Goal: Information Seeking & Learning: Find specific fact

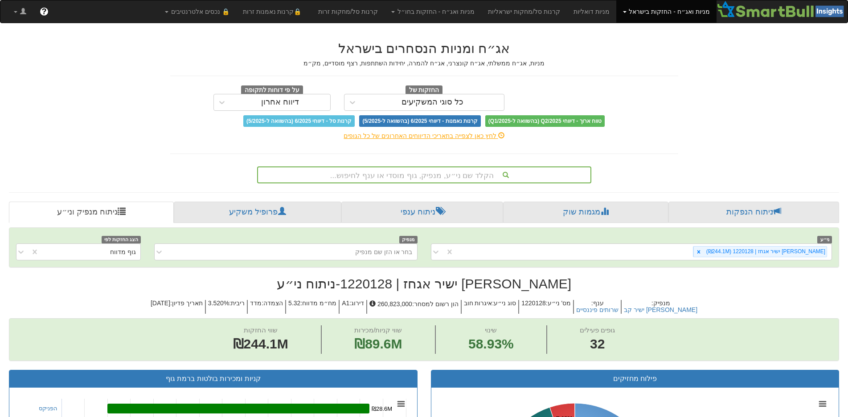
click at [468, 174] on div "הקלד שם ני״ע, מנפיק, גוף מוסדי או ענף לחיפוש..." at bounding box center [424, 174] width 332 height 15
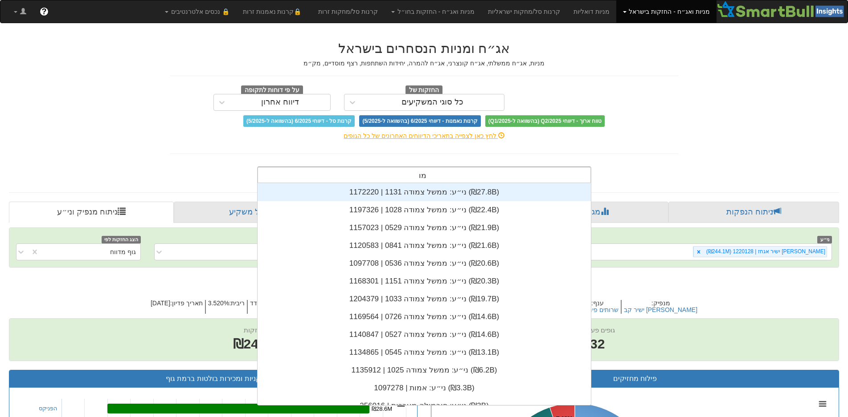
scroll to position [222, 0]
type input "[PERSON_NAME]"
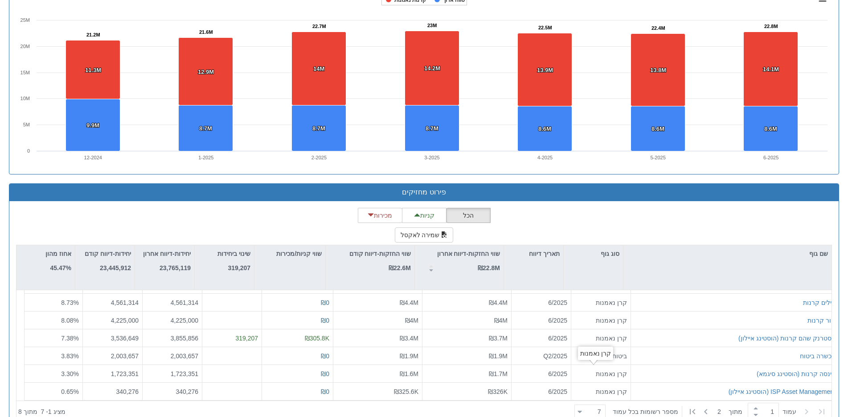
scroll to position [668, 0]
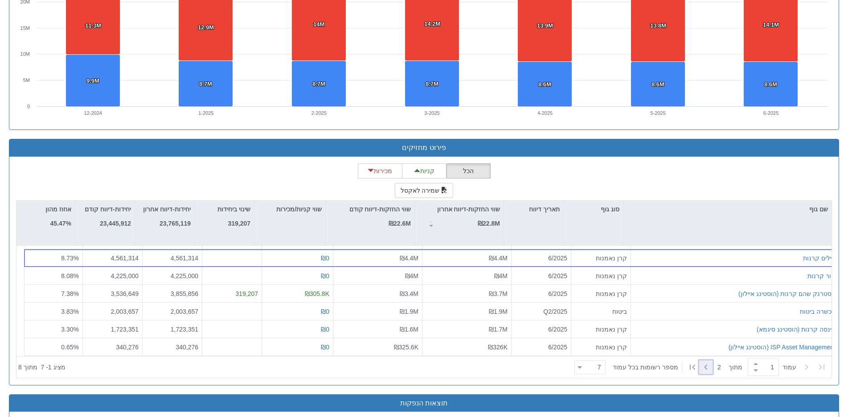
click at [704, 365] on icon at bounding box center [705, 367] width 11 height 11
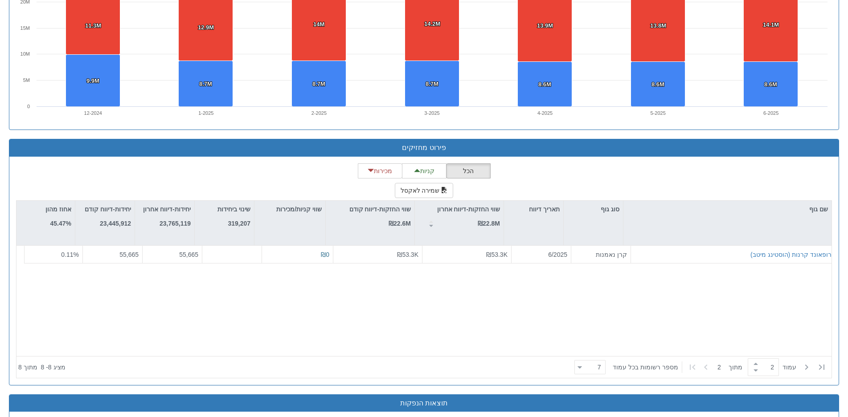
scroll to position [0, 0]
click at [820, 365] on icon at bounding box center [821, 367] width 5 height 5
type input "1"
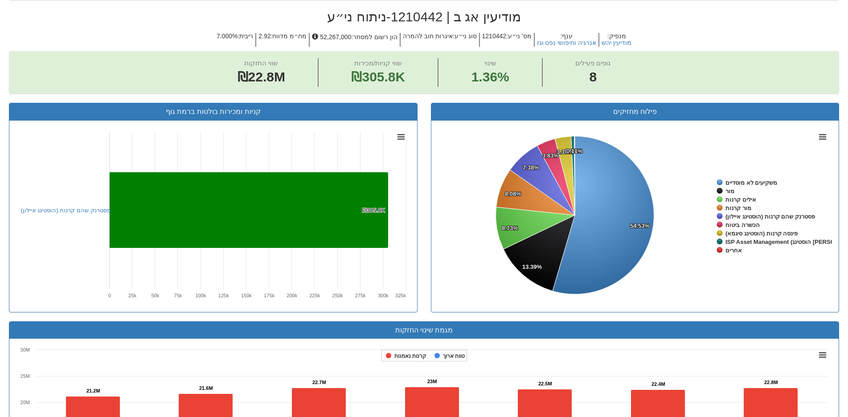
scroll to position [45, 0]
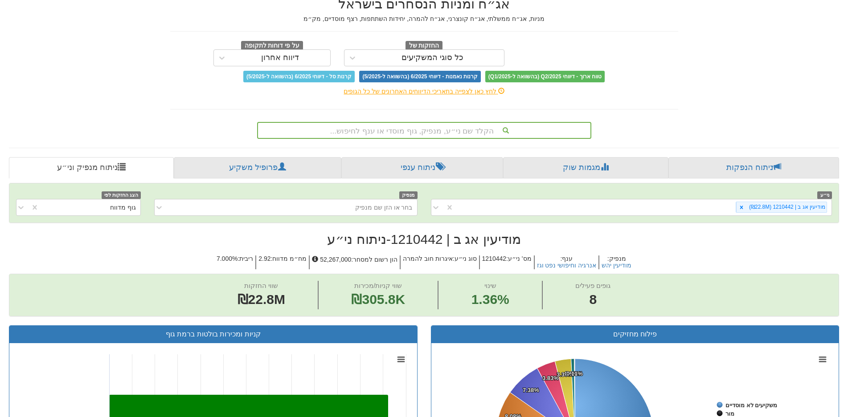
click at [447, 133] on div "הקלד שם ני״ע, מנפיק, גוף מוסדי או ענף לחיפוש..." at bounding box center [424, 130] width 332 height 15
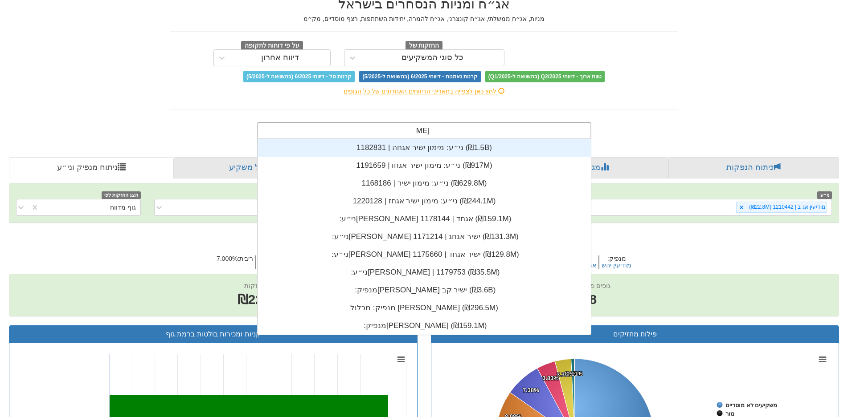
scroll to position [196, 0]
type input "[PERSON_NAME]"
click at [424, 146] on div "ני״ע: ‏מימון ישיר אגחה | 1182831 ‎(₪1.5B)‎" at bounding box center [423, 148] width 333 height 18
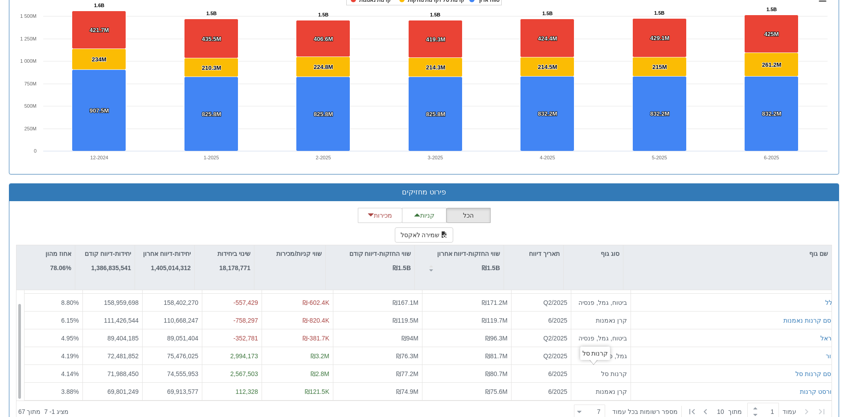
scroll to position [668, 0]
